Goal: Navigation & Orientation: Find specific page/section

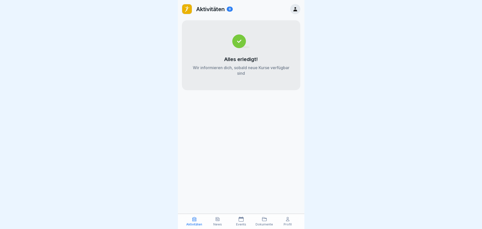
click at [220, 223] on p "News" at bounding box center [217, 224] width 9 height 4
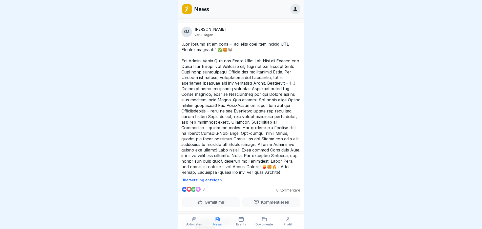
click at [238, 223] on p "Events" at bounding box center [241, 224] width 10 height 4
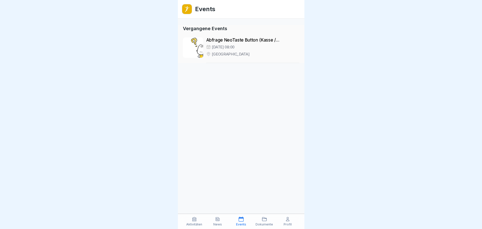
click at [200, 227] on div "Aktivitäten News Events Dokumente Profil" at bounding box center [241, 221] width 127 height 15
click at [199, 224] on p "Aktivitäten" at bounding box center [194, 224] width 16 height 4
